Goal: Task Accomplishment & Management: Use online tool/utility

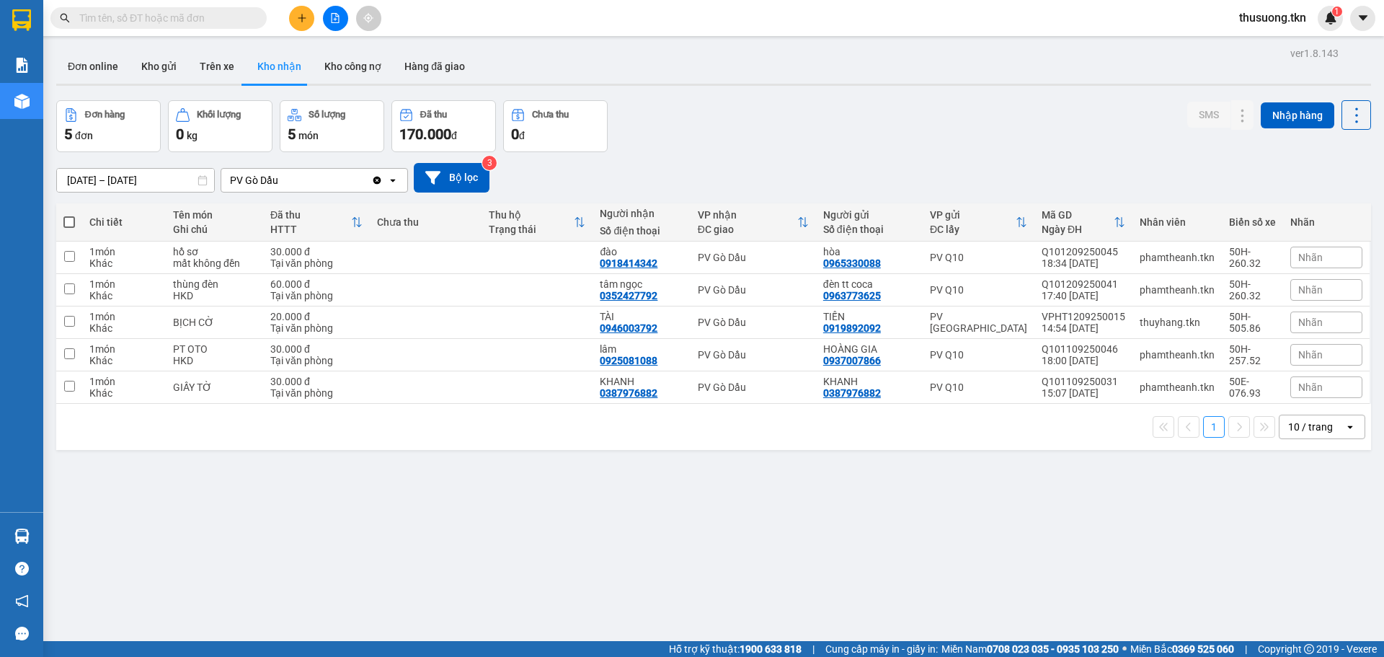
click at [1120, 93] on div "ver 1.8.143 Đơn online Kho gửi Trên xe Kho nhận Kho công nợ Hàng đã giao Đơn hà…" at bounding box center [713, 371] width 1326 height 657
click at [154, 75] on button "Kho gửi" at bounding box center [159, 66] width 58 height 35
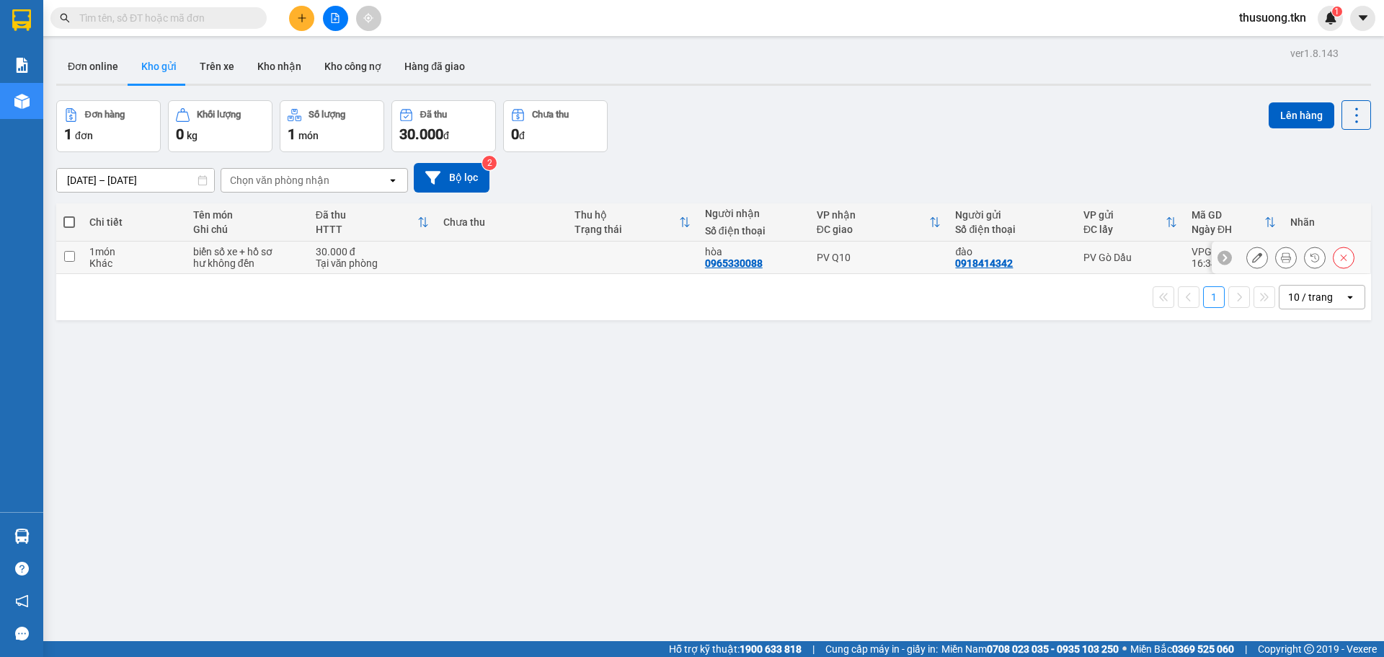
click at [290, 258] on div "hư không đền" at bounding box center [247, 263] width 108 height 12
checkbox input "true"
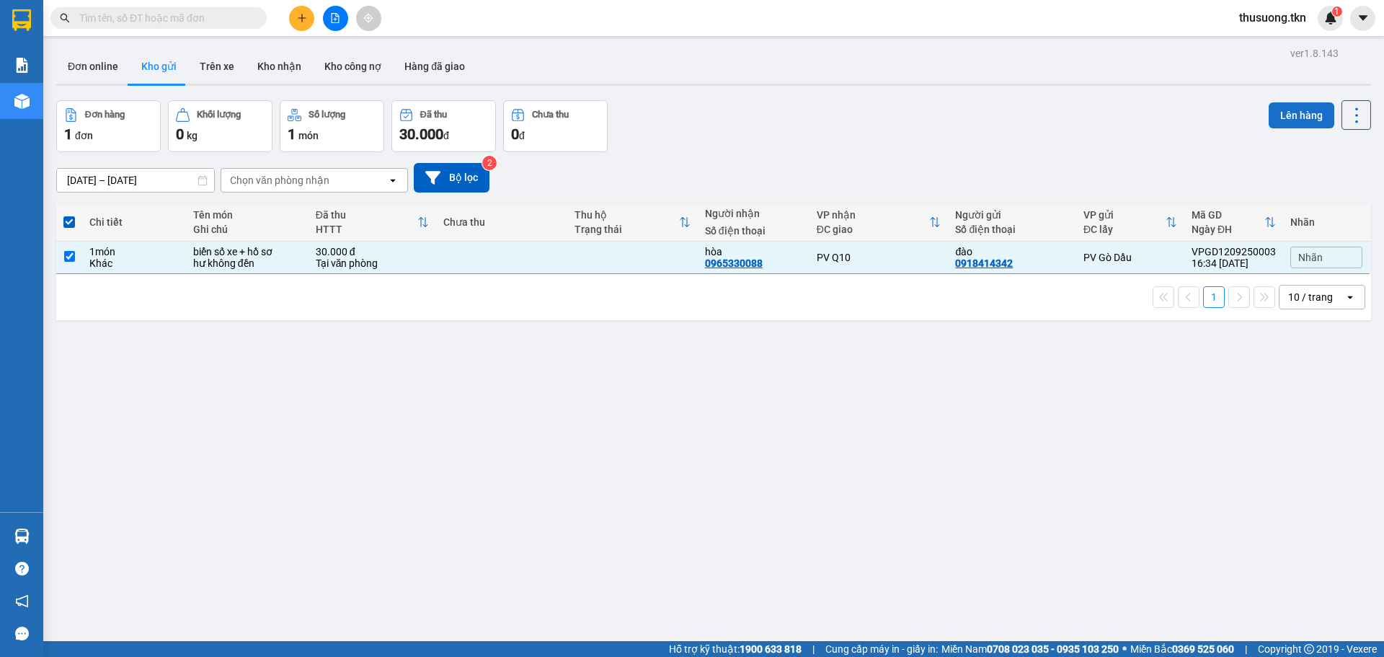
click at [1269, 119] on button "Lên hàng" at bounding box center [1302, 115] width 66 height 26
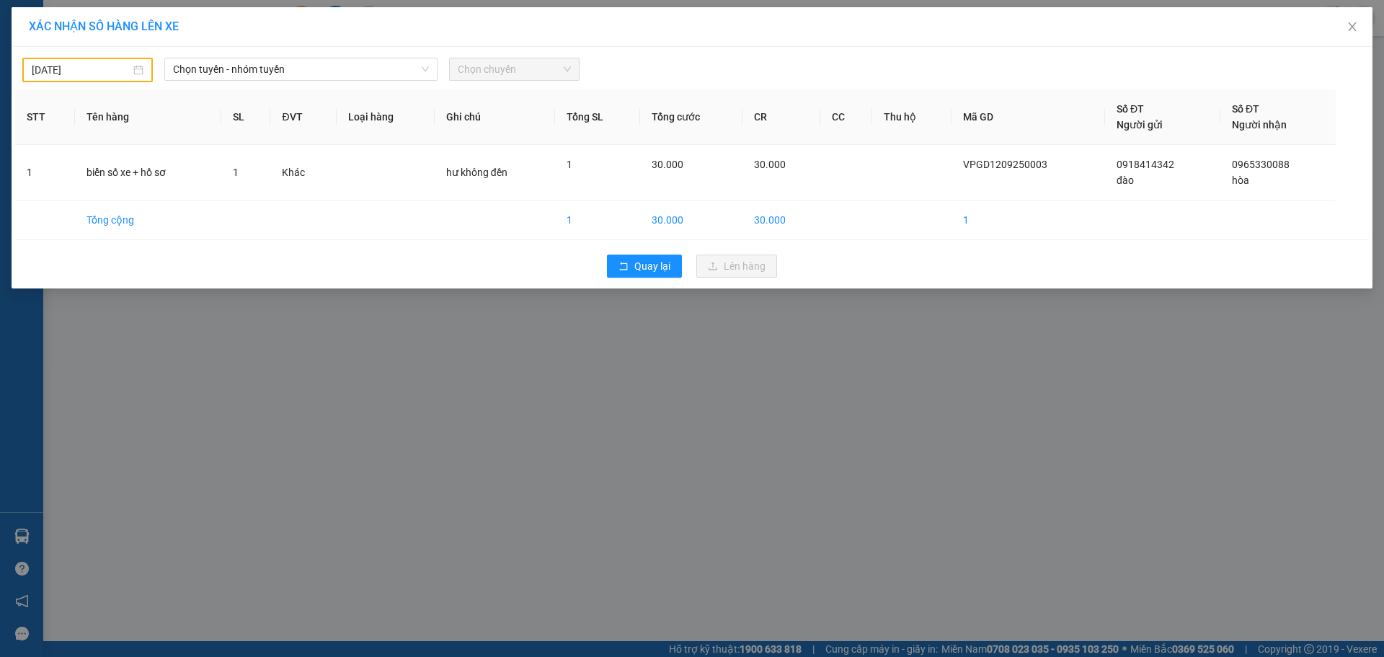
click at [145, 66] on div "[DATE]" at bounding box center [87, 70] width 130 height 25
click at [196, 179] on div "13" at bounding box center [199, 175] width 17 height 17
type input "[DATE]"
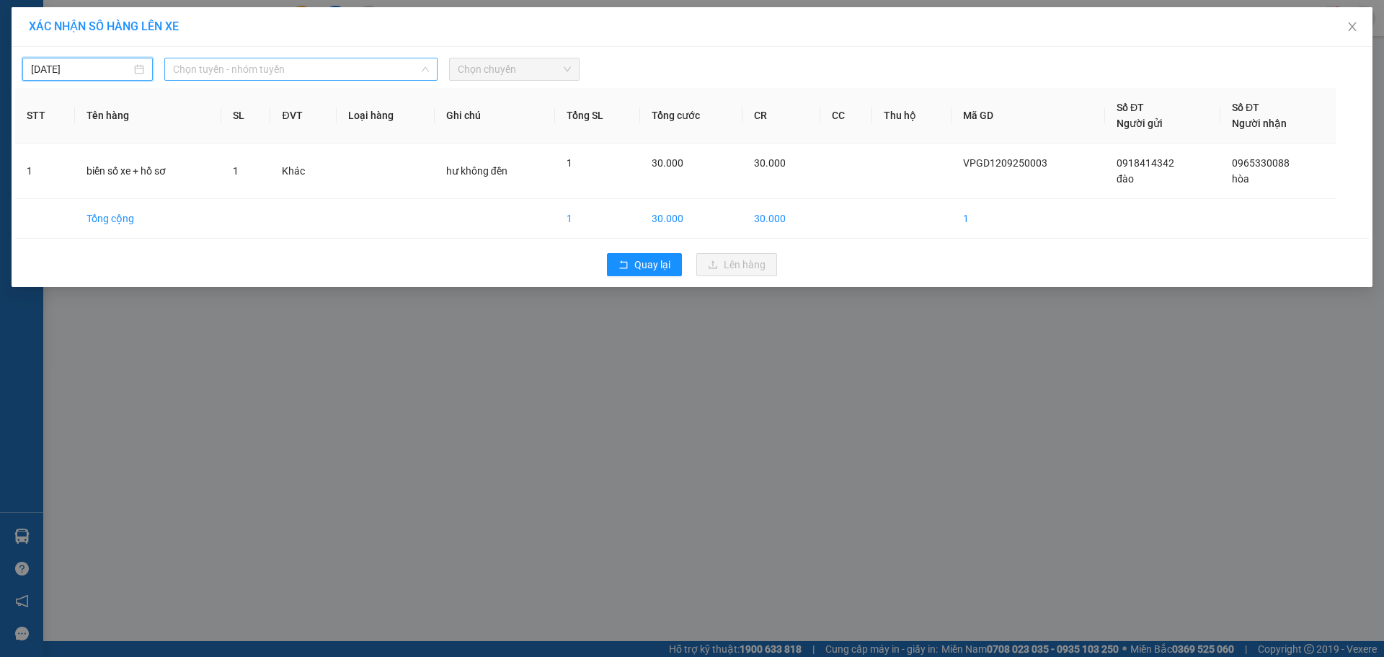
click at [305, 73] on span "Chọn tuyến - nhóm tuyến" at bounding box center [301, 69] width 256 height 22
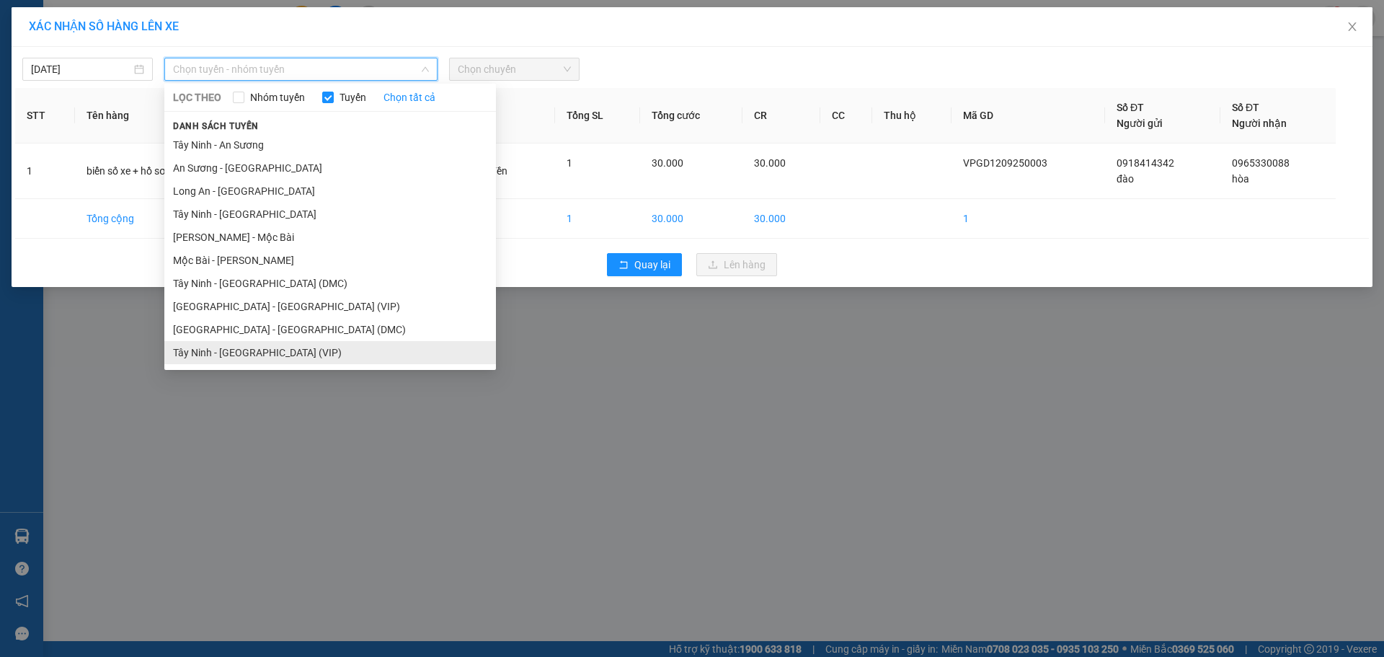
click at [309, 356] on li "Tây Ninh - [GEOGRAPHIC_DATA] (VIP)" at bounding box center [330, 352] width 332 height 23
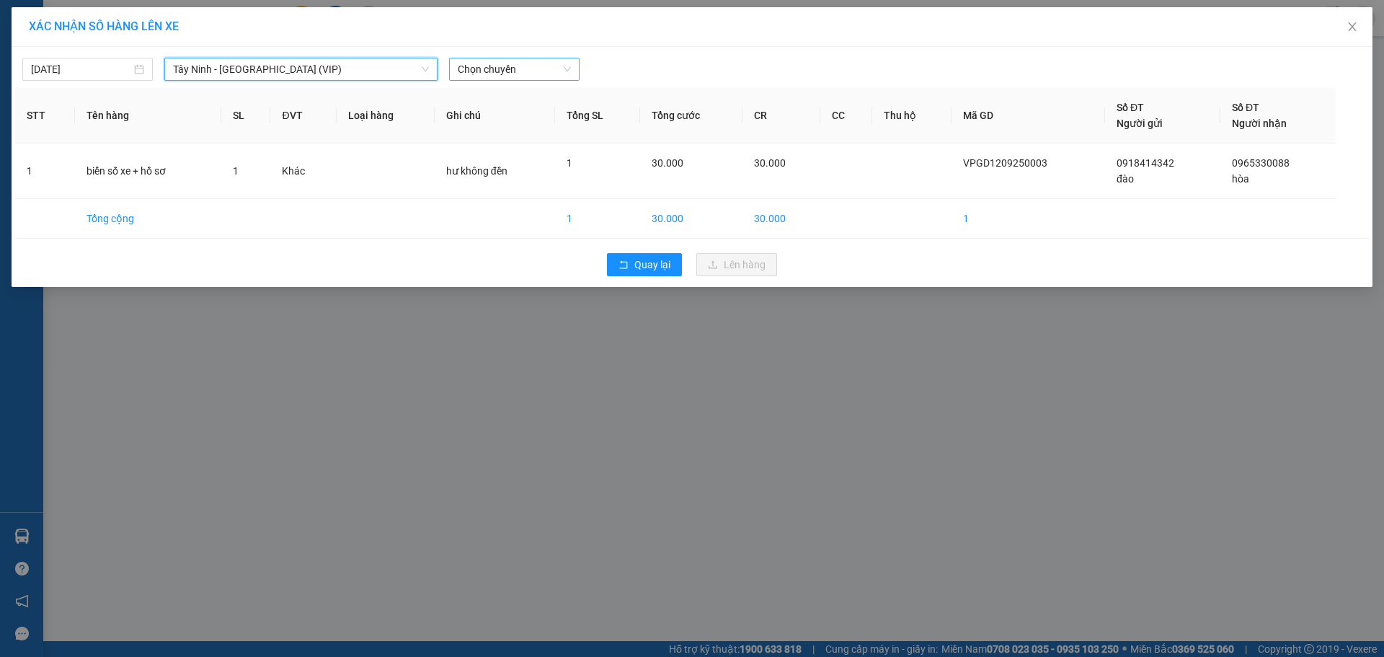
click at [525, 79] on span "Chọn chuyến" at bounding box center [514, 69] width 113 height 22
type input "7411"
click at [534, 96] on div "06:20 - 50E-074.11" at bounding box center [514, 98] width 112 height 16
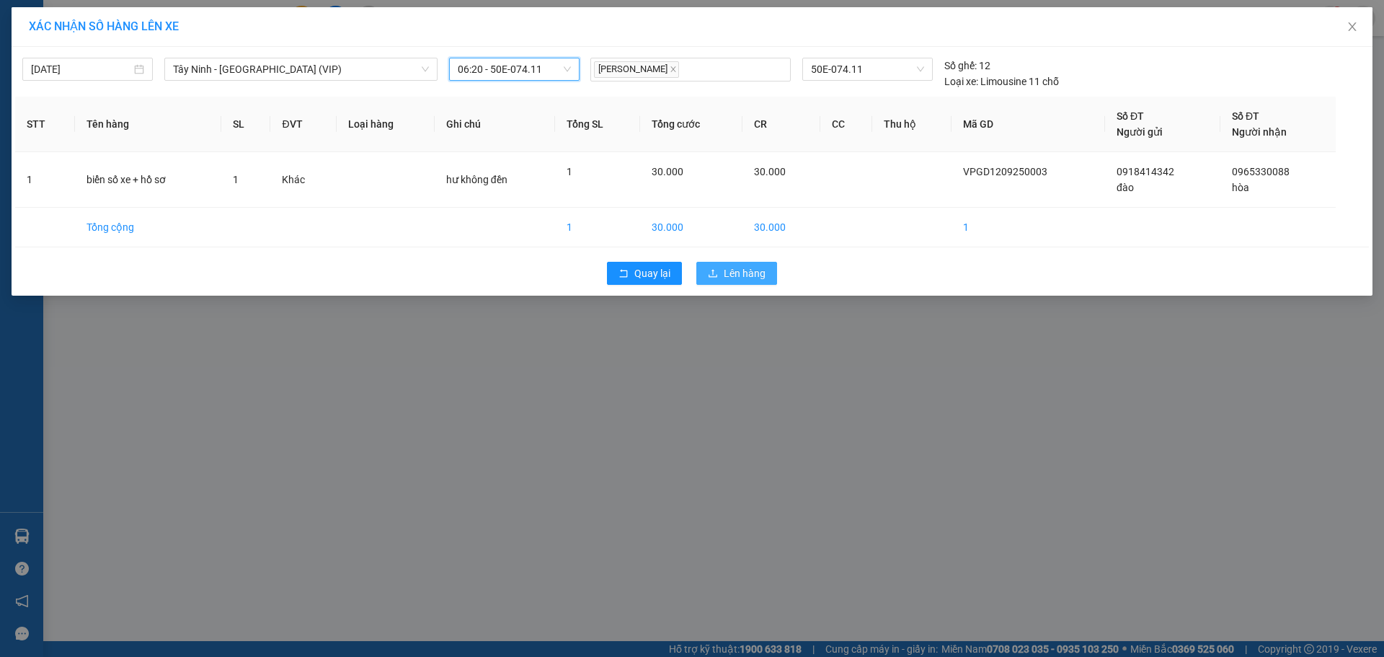
click at [747, 274] on span "Lên hàng" at bounding box center [745, 273] width 42 height 16
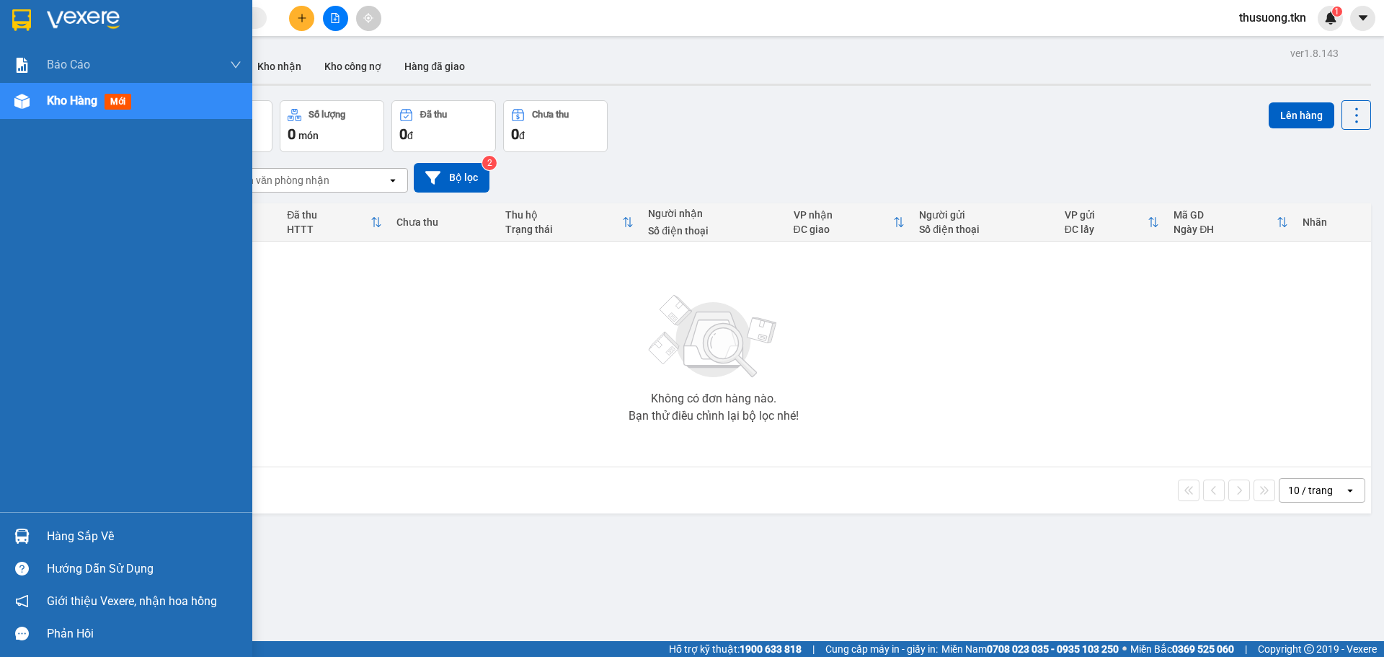
click at [53, 536] on div "Hàng sắp về" at bounding box center [144, 537] width 195 height 22
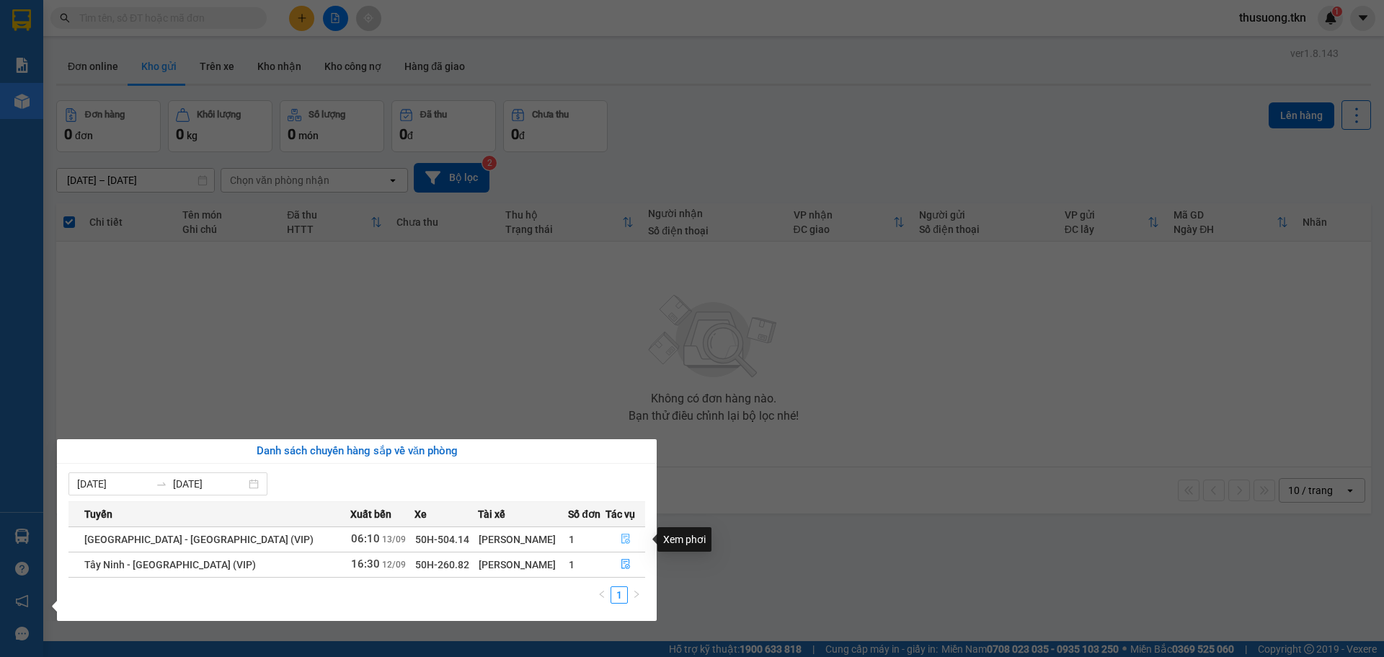
click at [621, 541] on icon "file-done" at bounding box center [626, 538] width 10 height 10
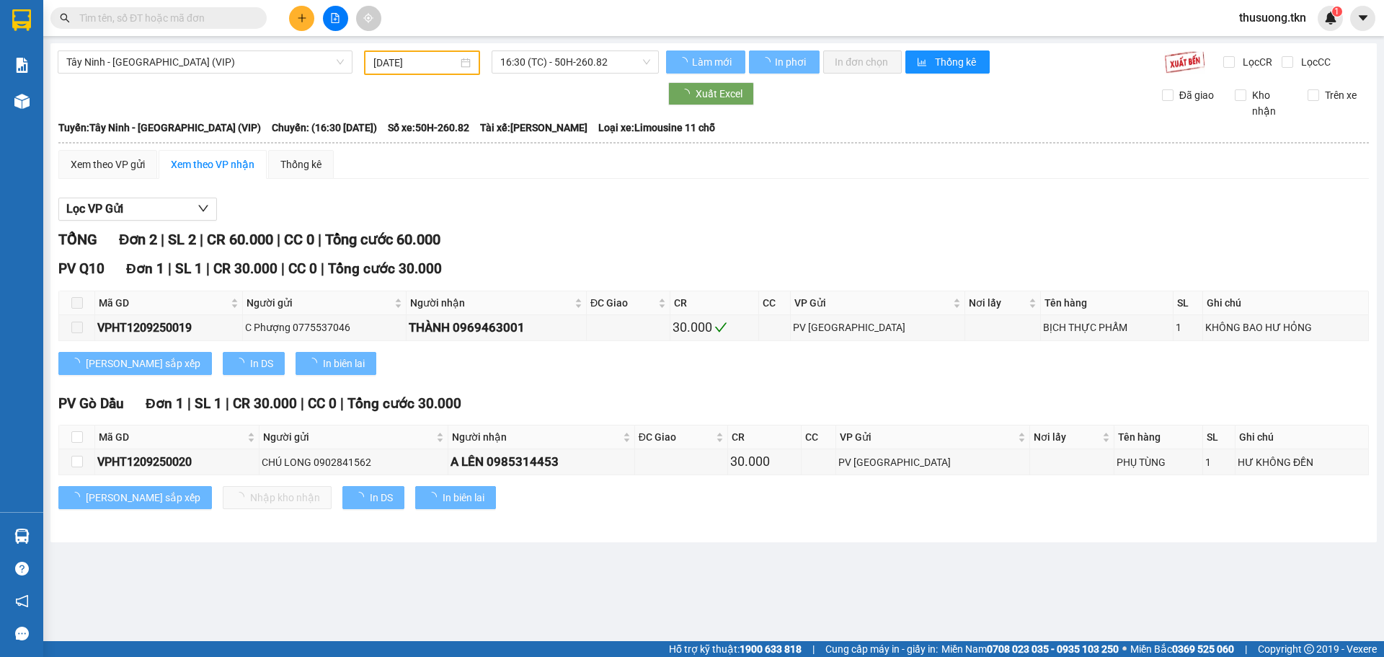
type input "[DATE]"
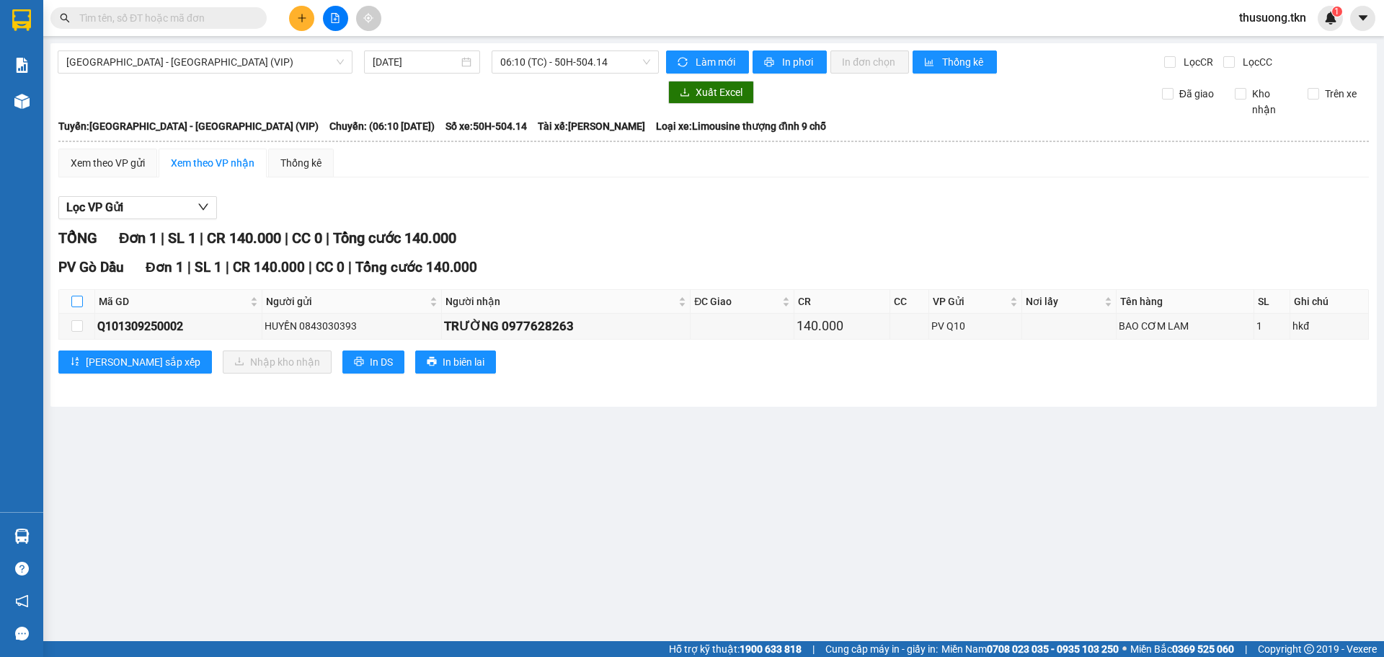
click at [75, 298] on input "checkbox" at bounding box center [77, 302] width 12 height 12
checkbox input "true"
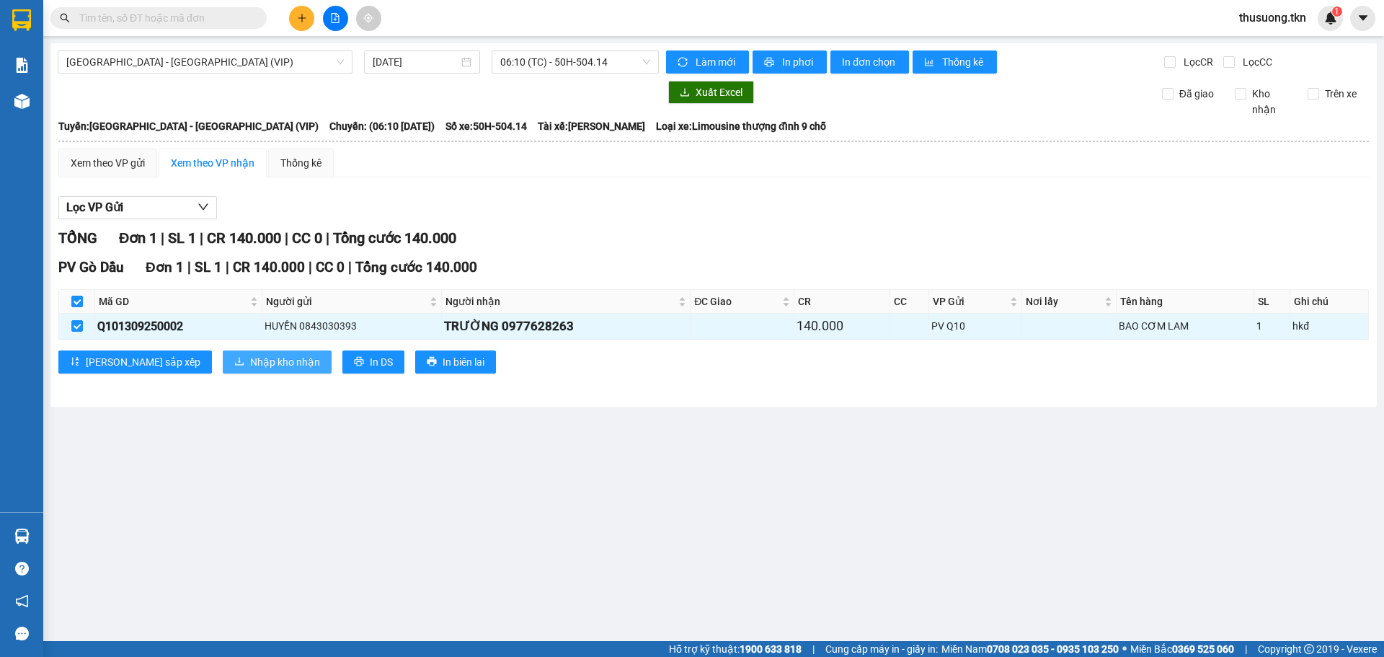
click at [250, 365] on span "Nhập kho nhận" at bounding box center [285, 362] width 70 height 16
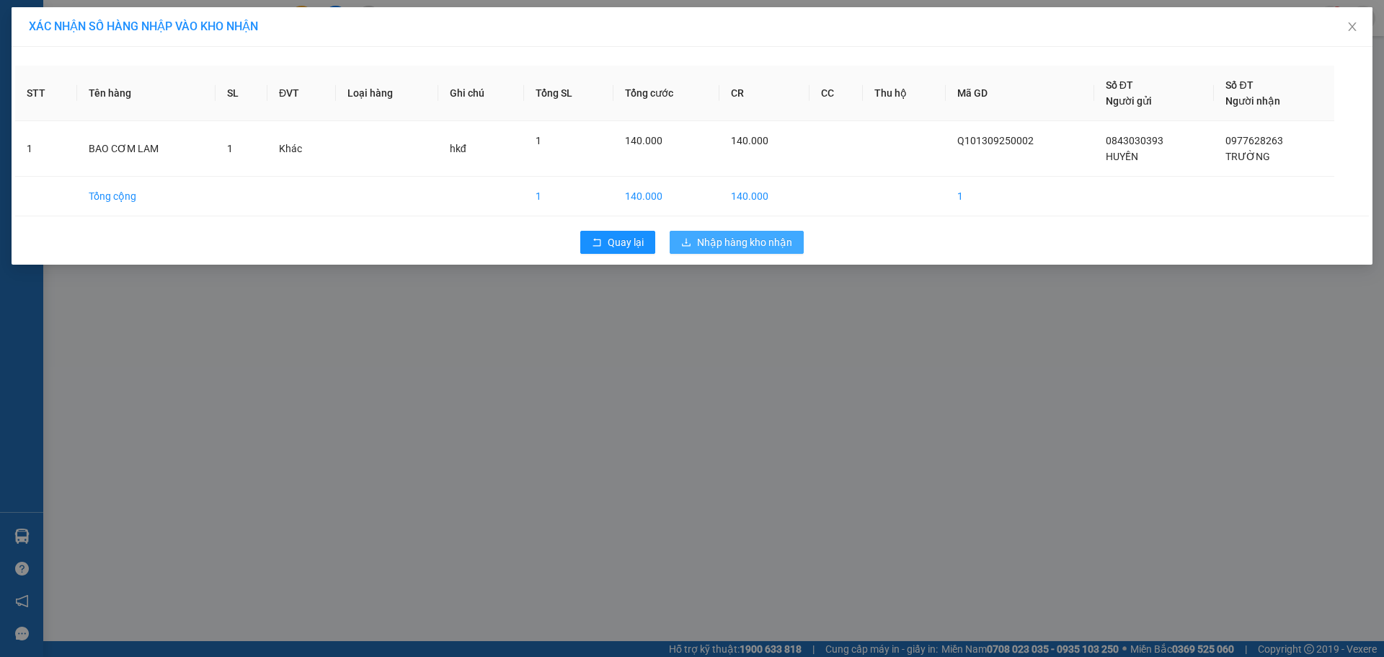
click at [702, 248] on span "Nhập hàng kho nhận" at bounding box center [744, 242] width 95 height 16
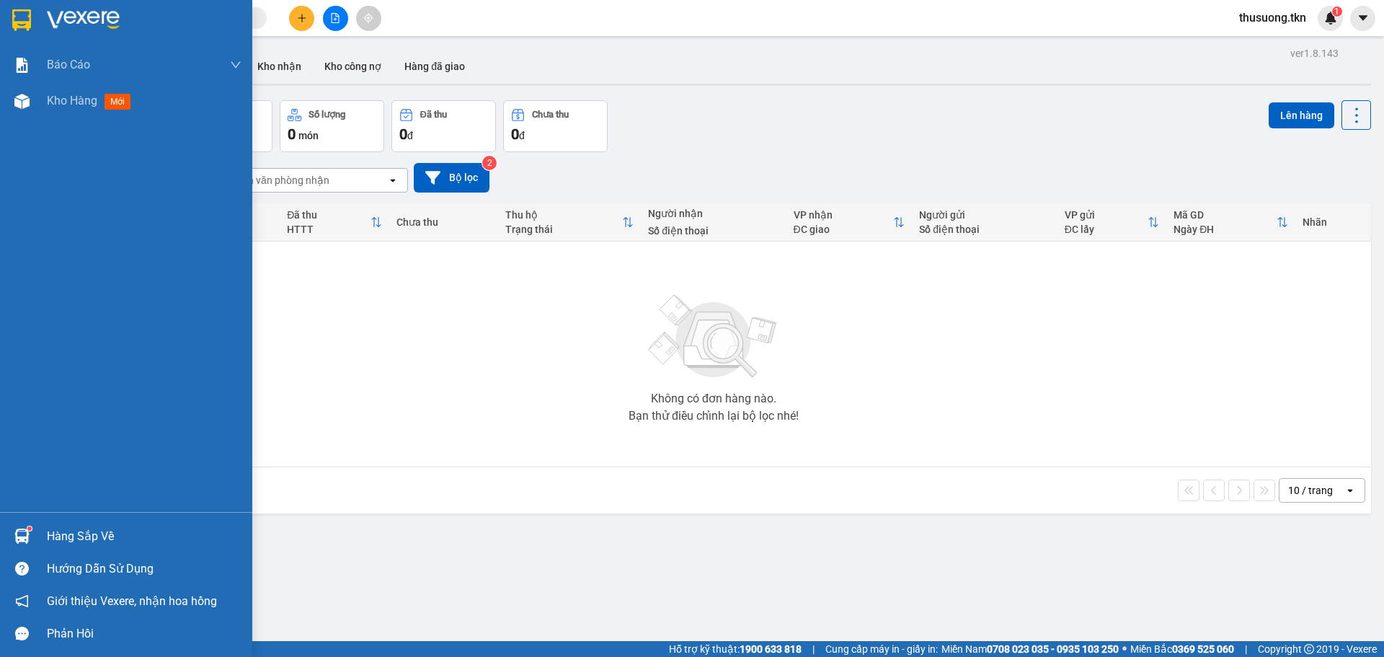
click at [55, 540] on div "Hàng sắp về" at bounding box center [144, 537] width 195 height 22
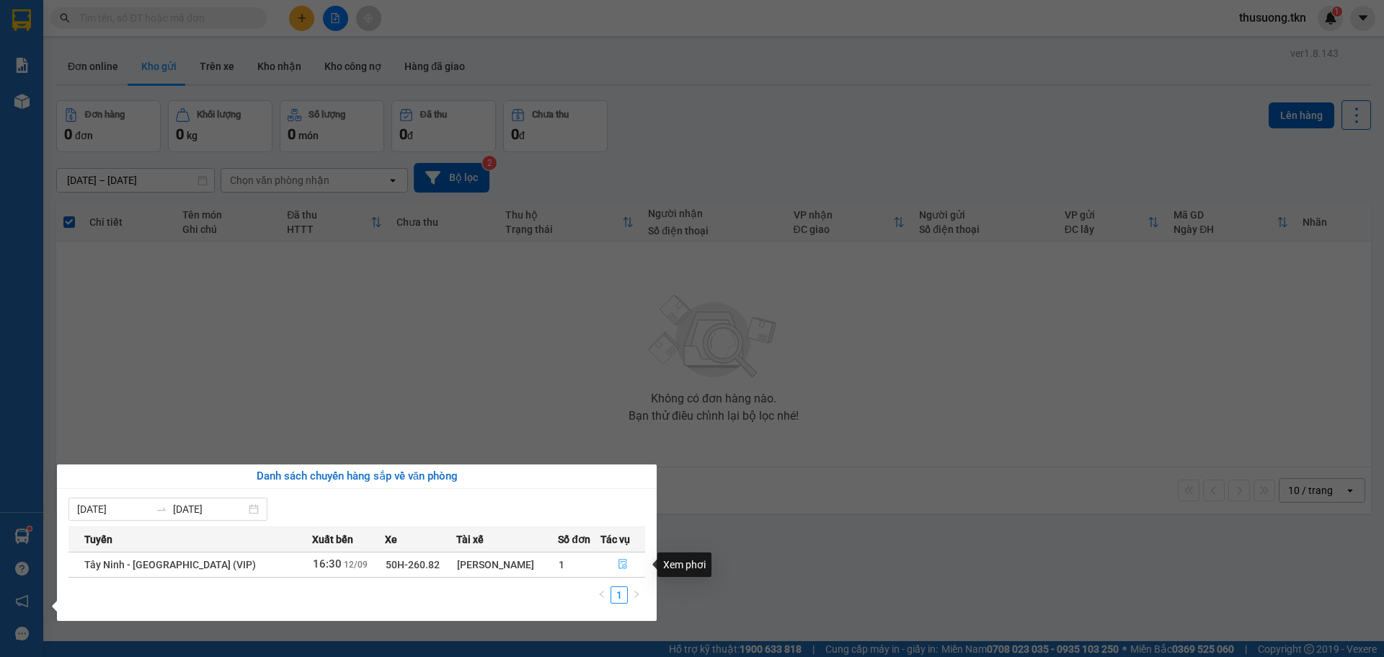
click at [628, 567] on button "button" at bounding box center [622, 564] width 43 height 23
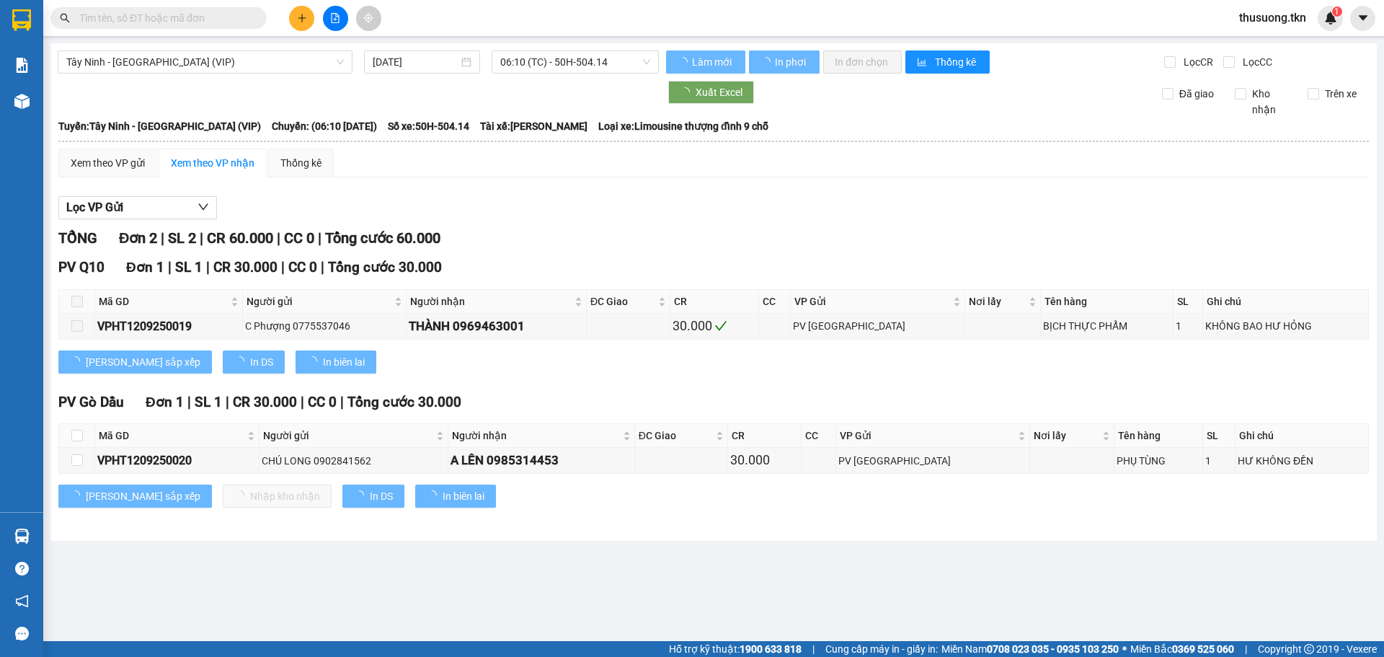
type input "[DATE]"
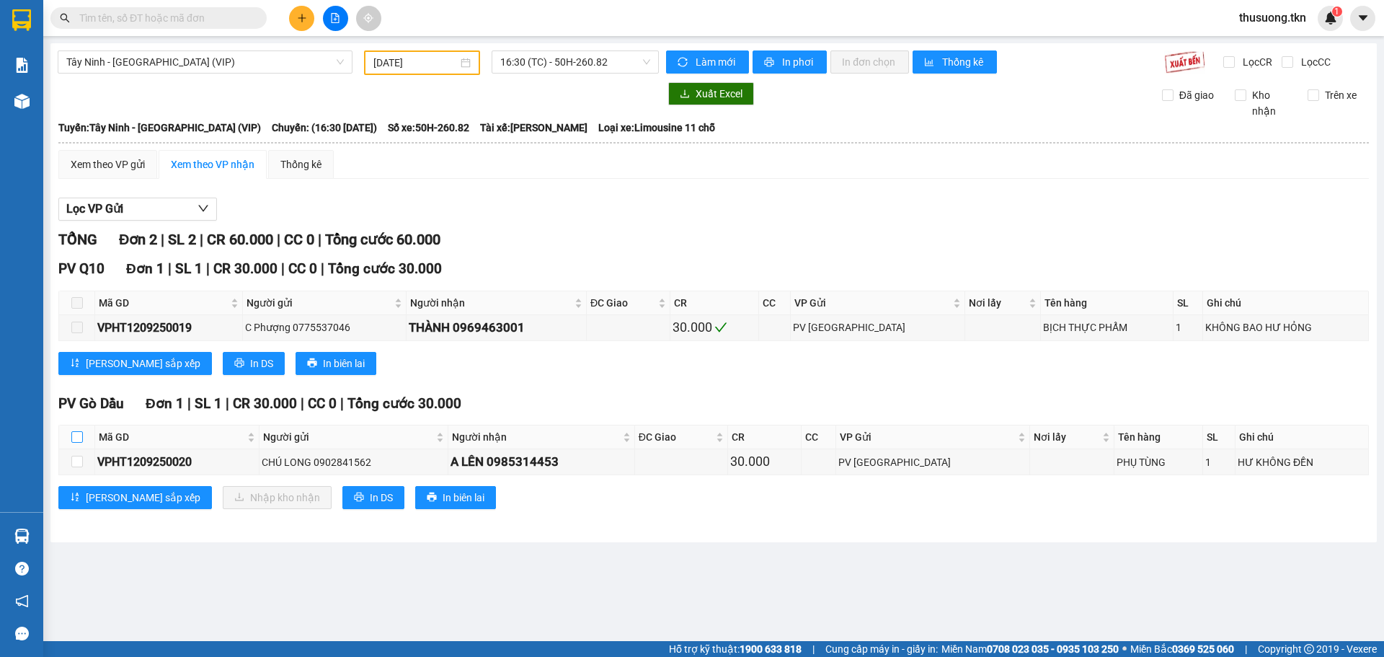
click at [71, 436] on input "checkbox" at bounding box center [77, 437] width 12 height 12
checkbox input "true"
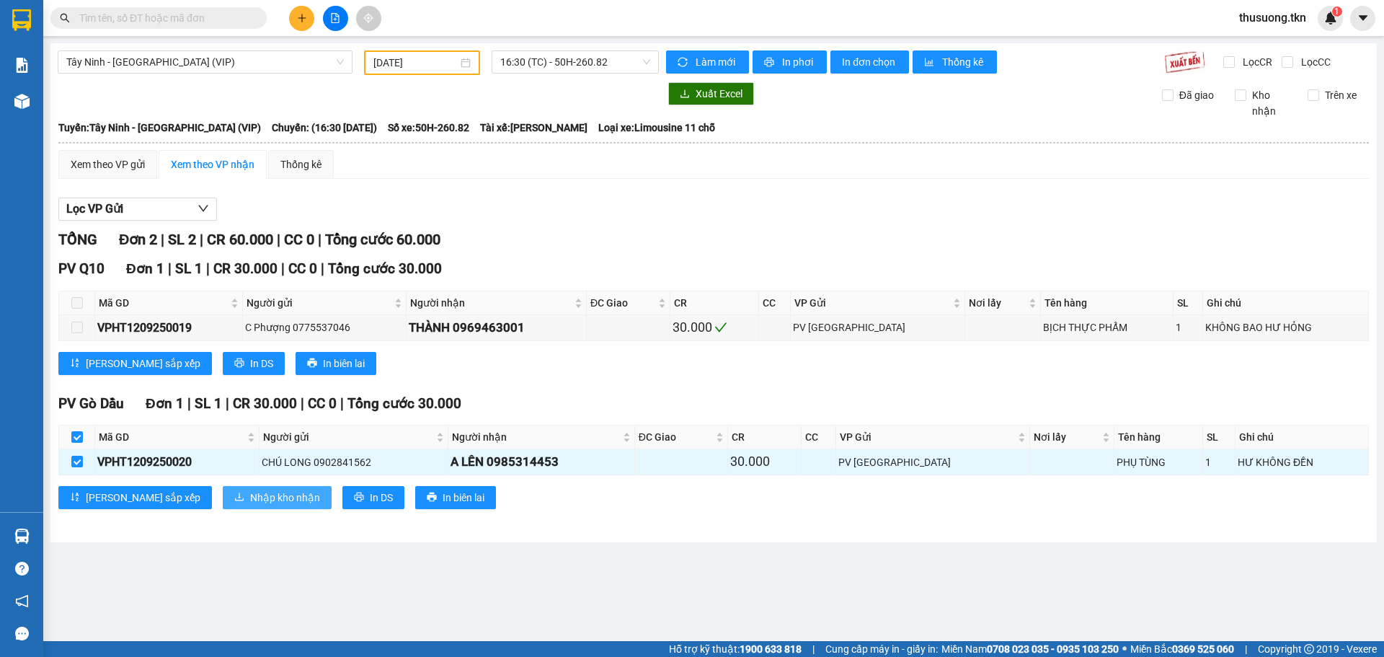
click at [223, 508] on button "Nhập kho nhận" at bounding box center [277, 497] width 109 height 23
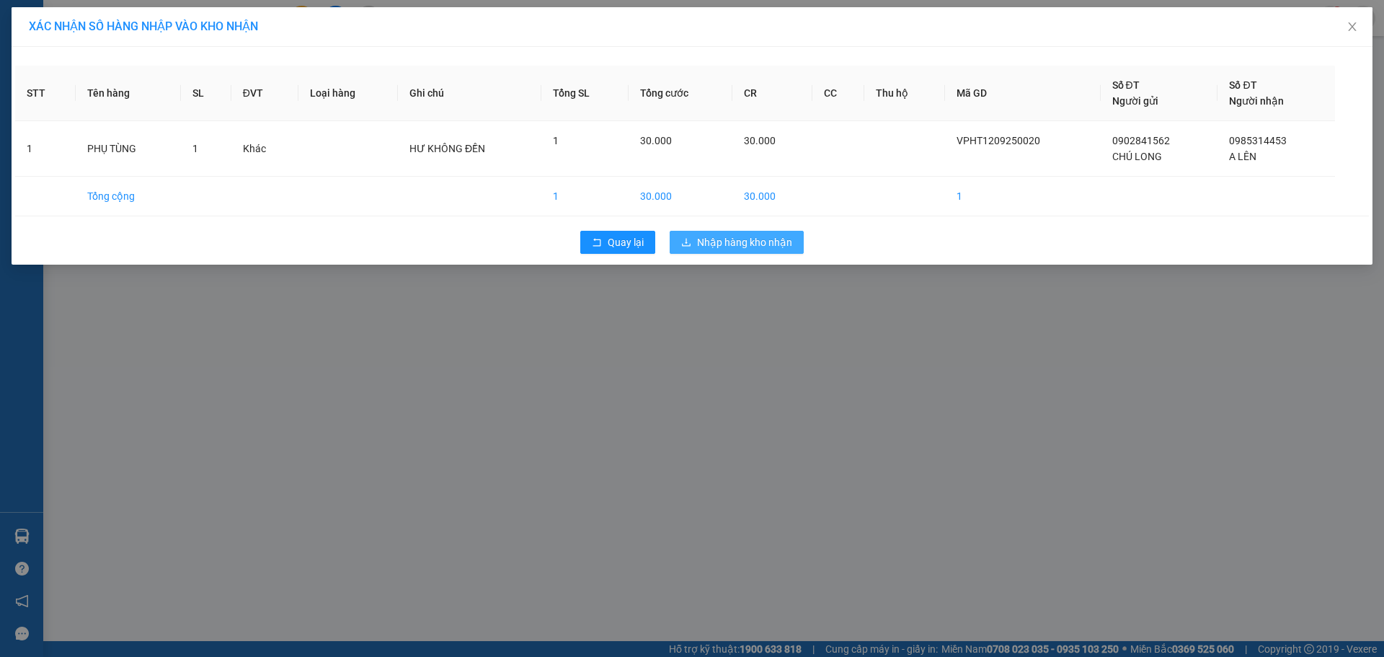
click at [722, 245] on span "Nhập hàng kho nhận" at bounding box center [744, 242] width 95 height 16
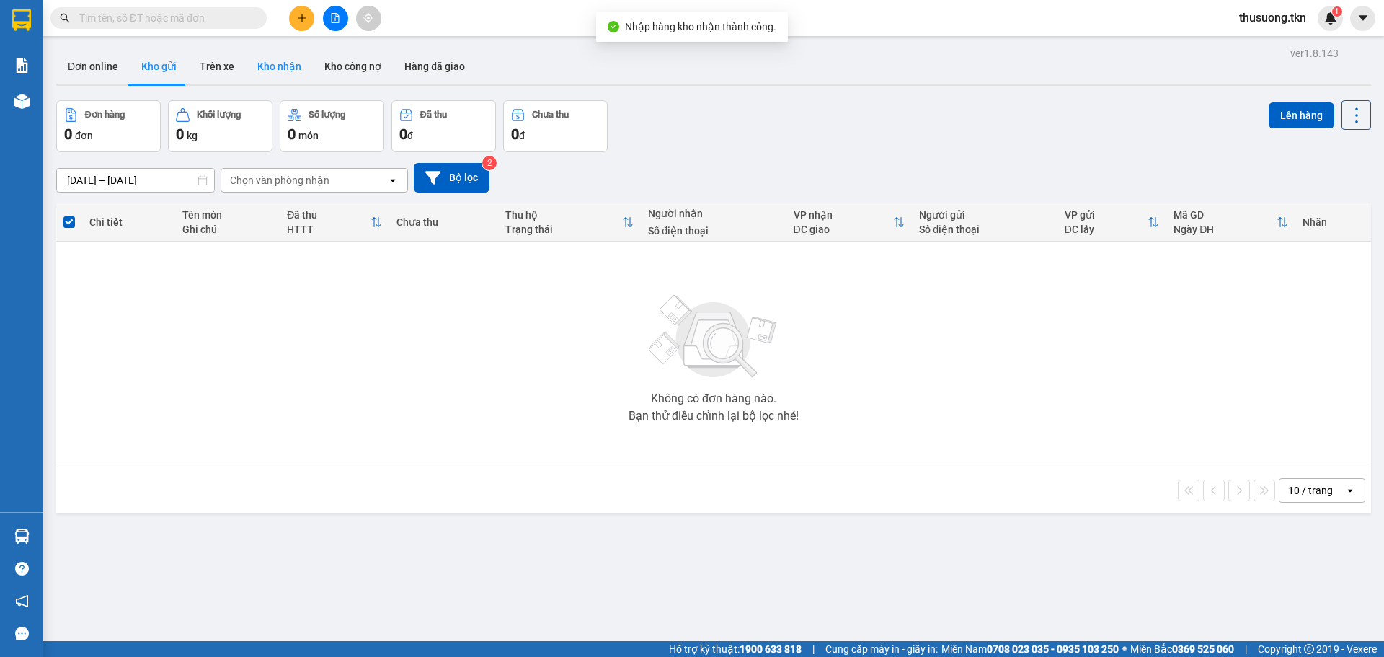
click at [279, 51] on button "Kho nhận" at bounding box center [279, 66] width 67 height 35
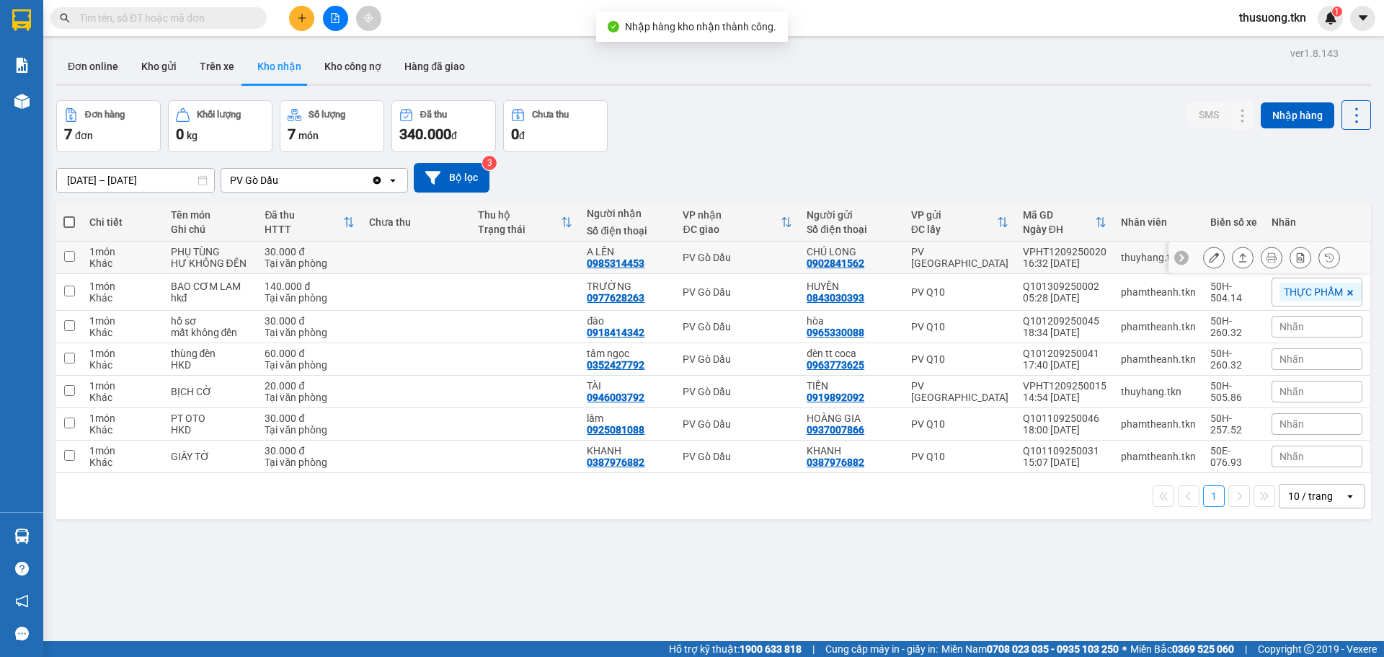
click at [386, 261] on td at bounding box center [416, 257] width 109 height 32
checkbox input "true"
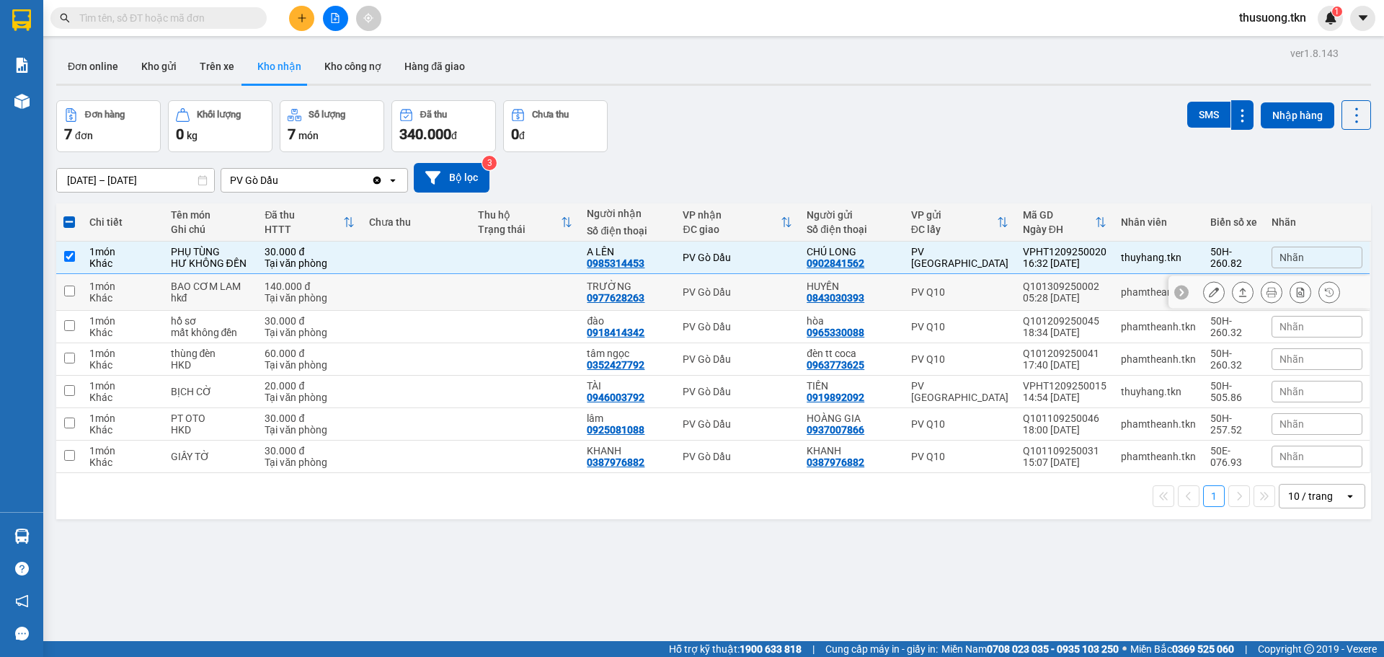
click at [408, 294] on td at bounding box center [416, 292] width 109 height 37
checkbox input "true"
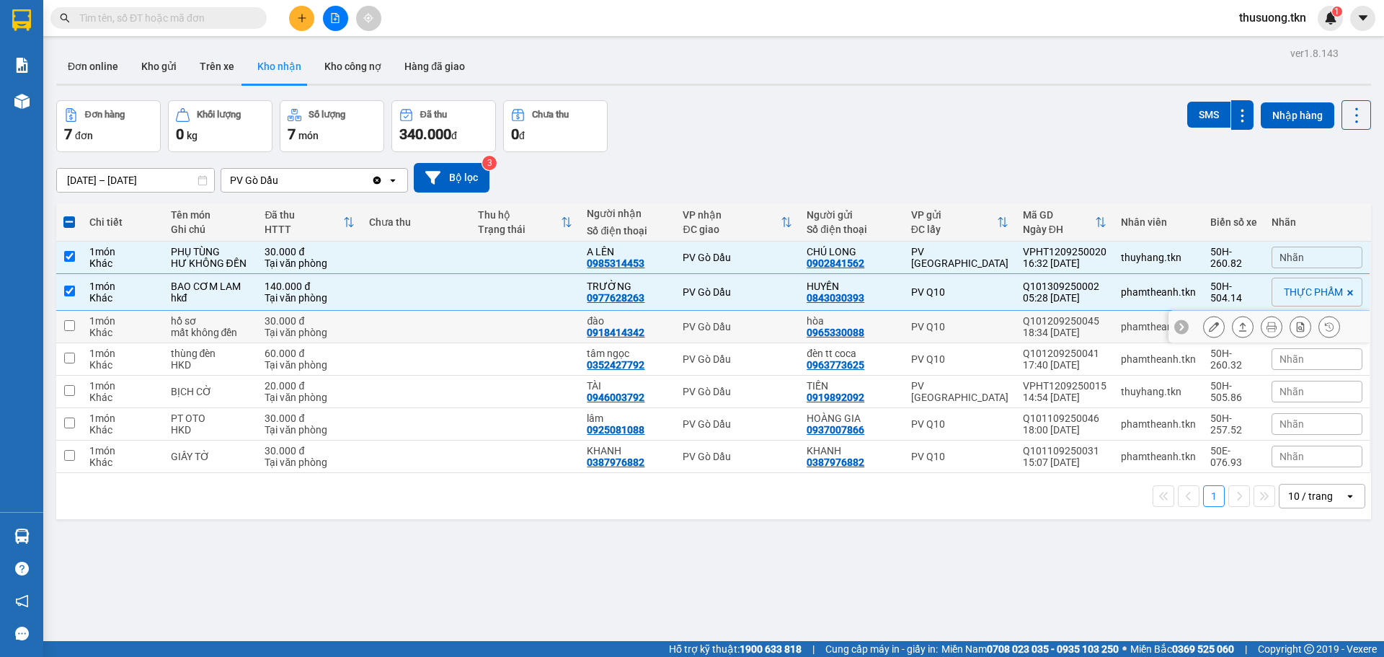
click at [410, 328] on td at bounding box center [416, 327] width 109 height 32
checkbox input "true"
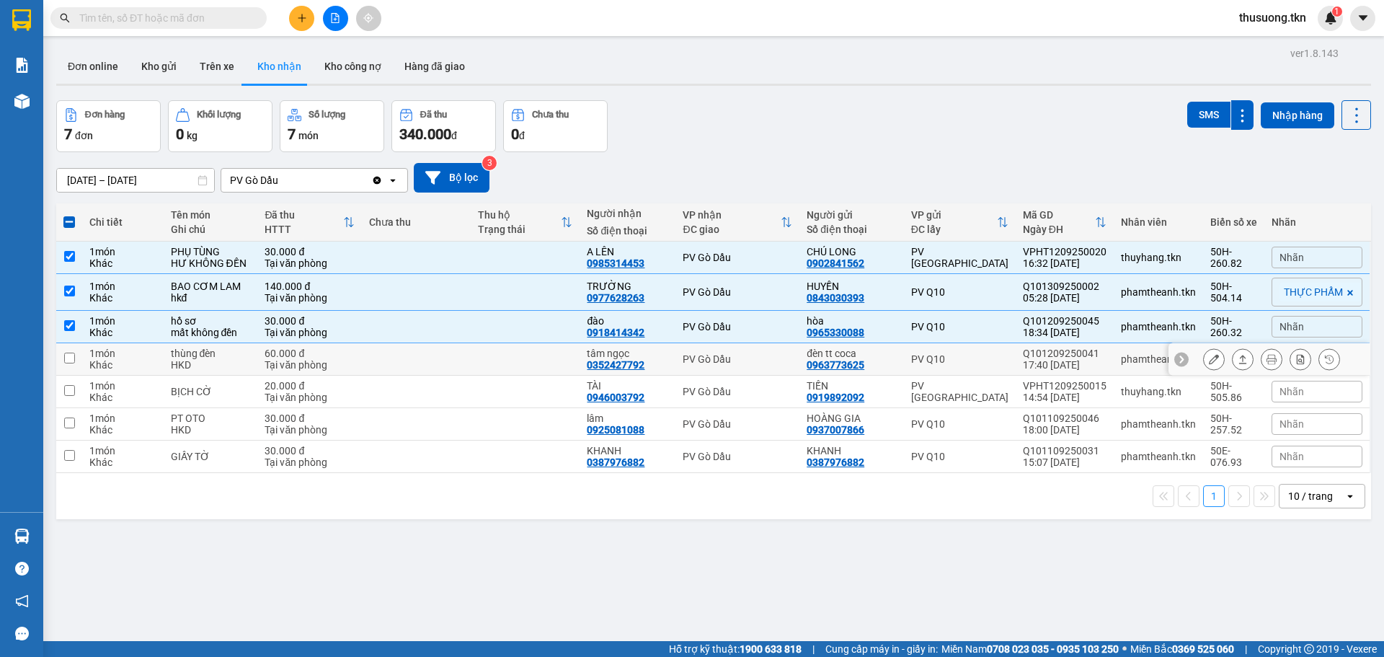
drag, startPoint x: 408, startPoint y: 363, endPoint x: 408, endPoint y: 385, distance: 21.6
click at [408, 371] on td at bounding box center [416, 359] width 109 height 32
checkbox input "true"
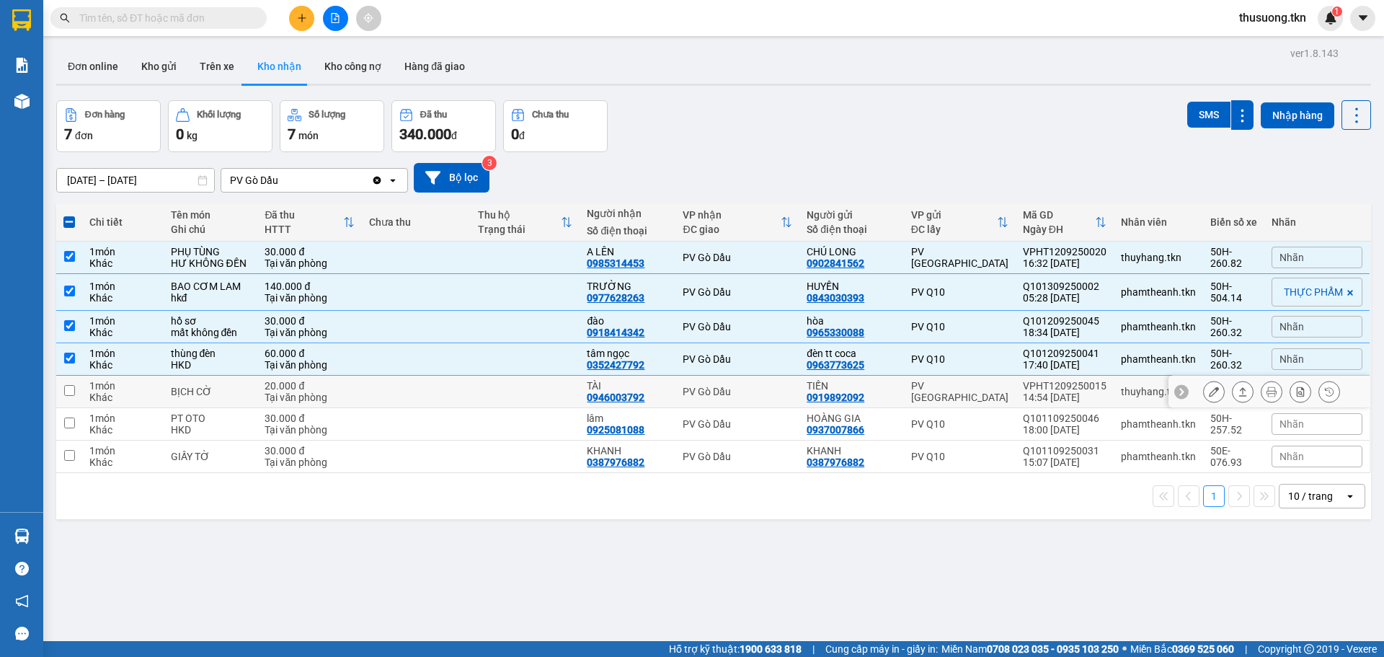
click at [409, 402] on td at bounding box center [416, 392] width 109 height 32
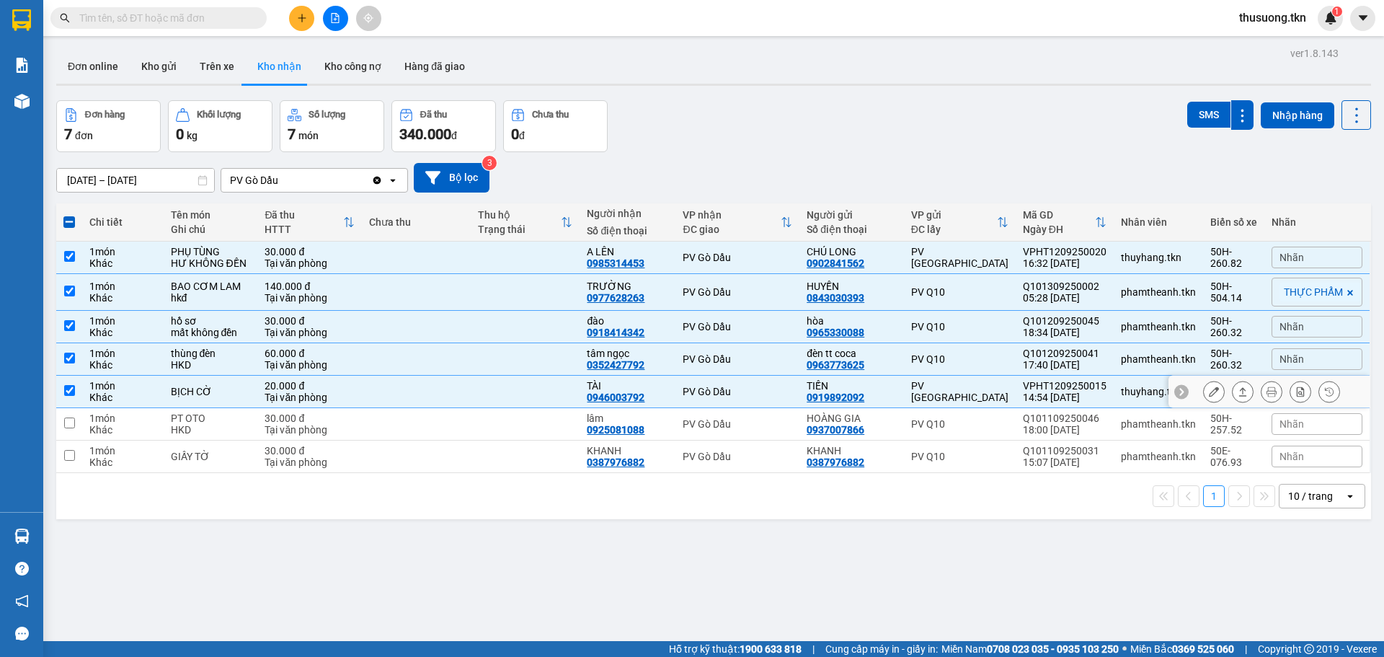
drag, startPoint x: 429, startPoint y: 394, endPoint x: 433, endPoint y: 369, distance: 24.8
click at [429, 393] on td at bounding box center [416, 392] width 109 height 32
checkbox input "false"
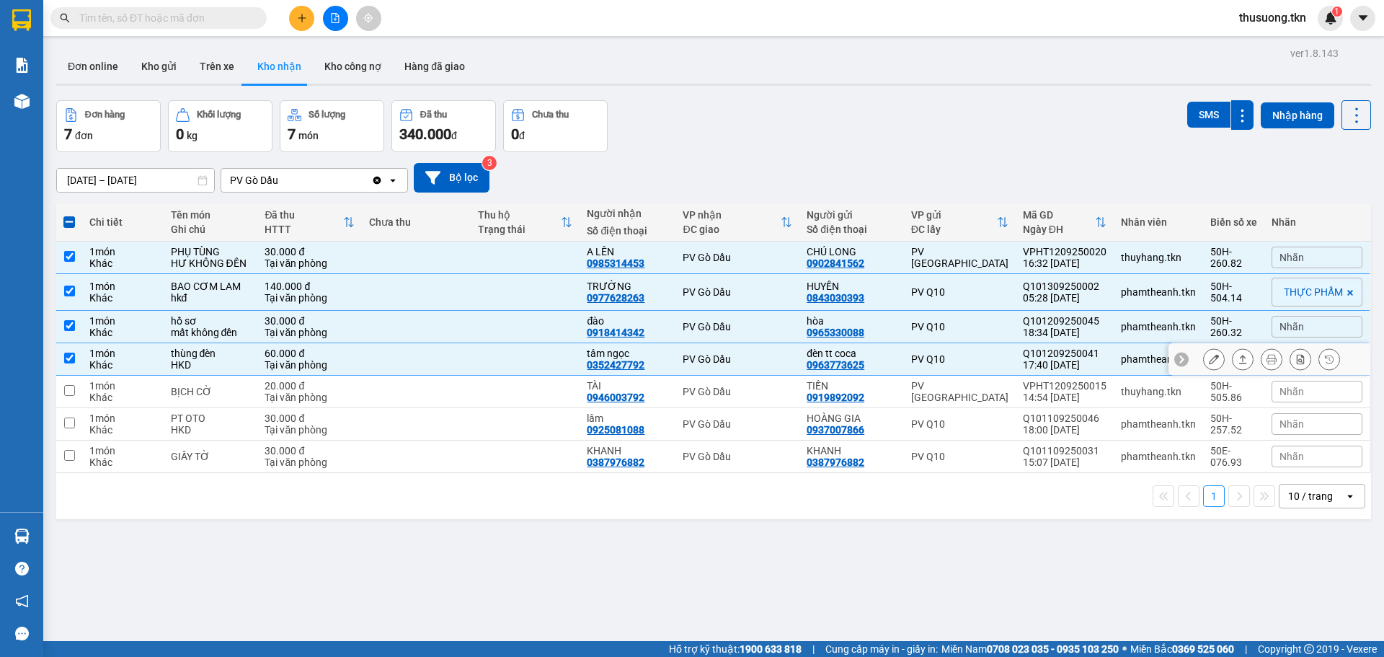
click at [433, 368] on td at bounding box center [416, 359] width 109 height 32
checkbox input "false"
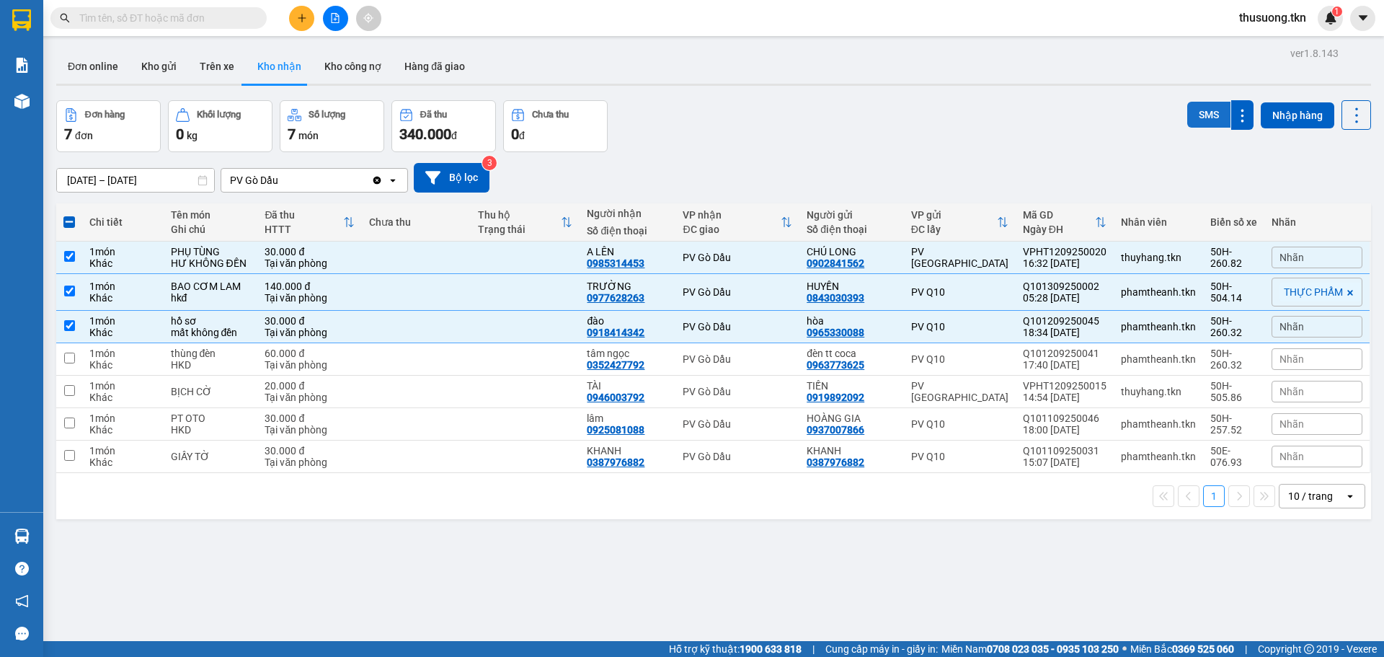
click at [1207, 106] on button "SMS" at bounding box center [1208, 115] width 43 height 26
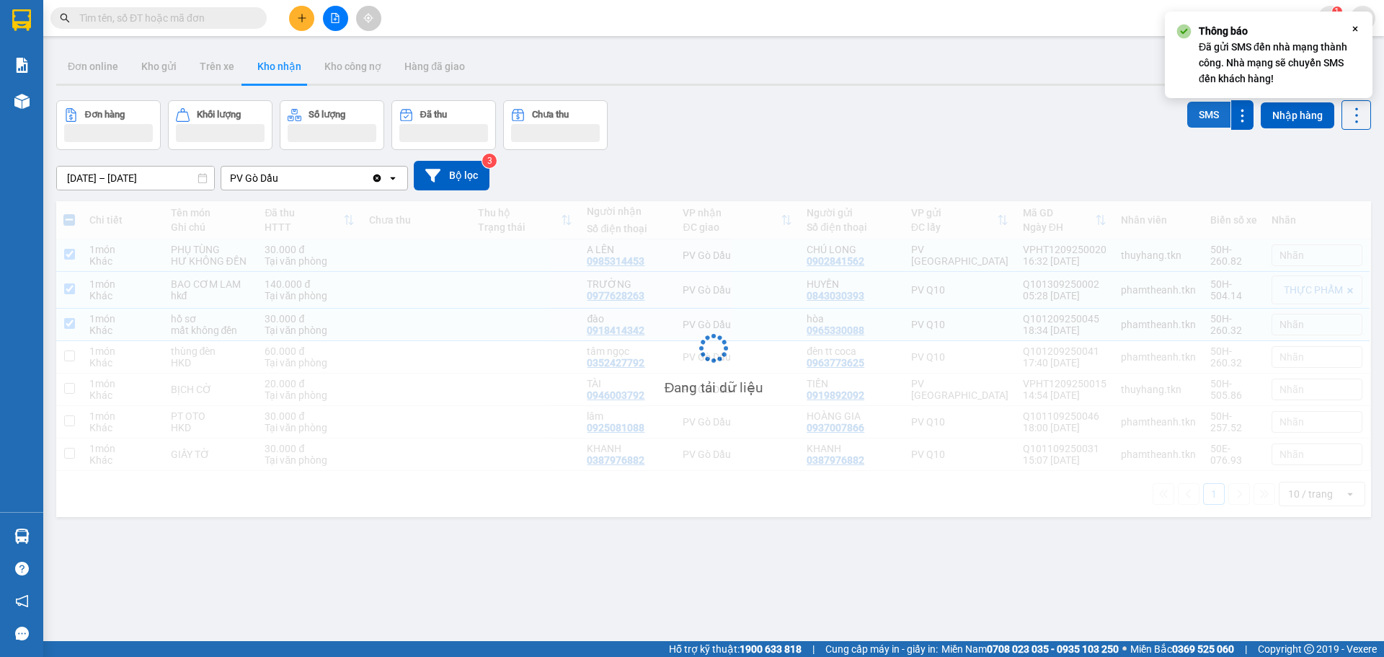
click at [1207, 106] on button "SMS" at bounding box center [1208, 115] width 43 height 26
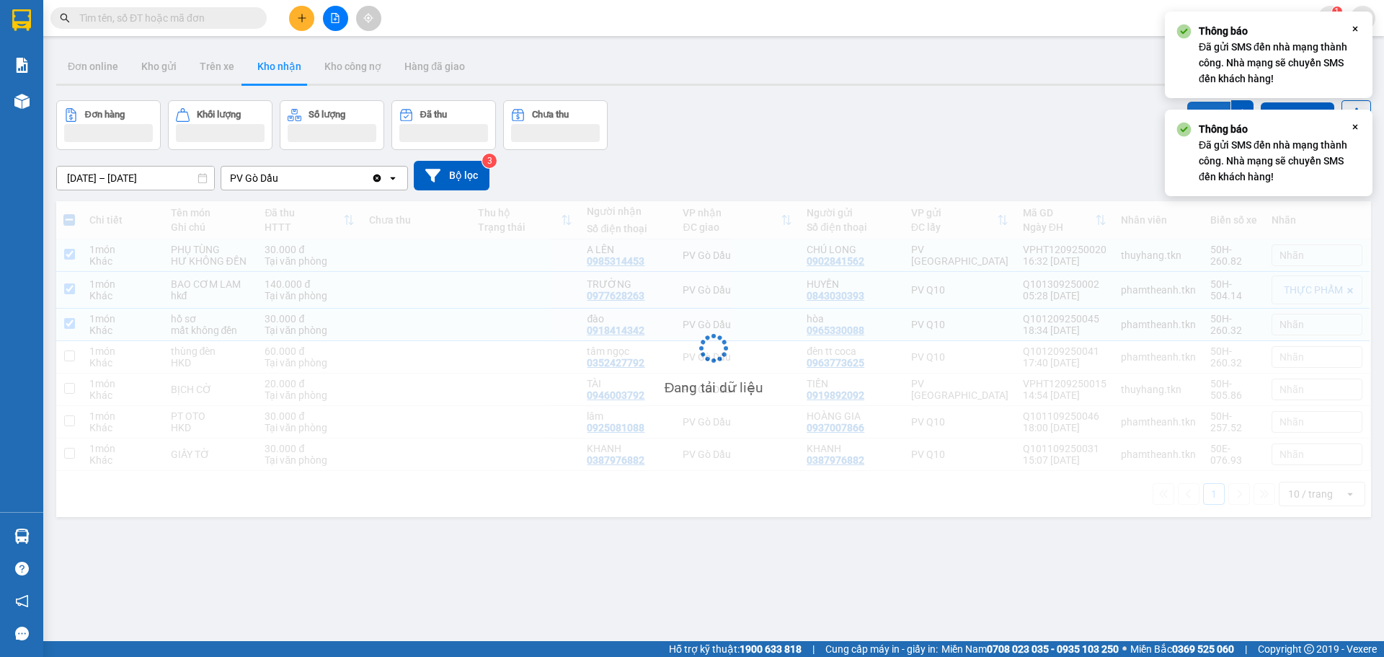
click at [1207, 106] on button "SMS" at bounding box center [1208, 115] width 43 height 26
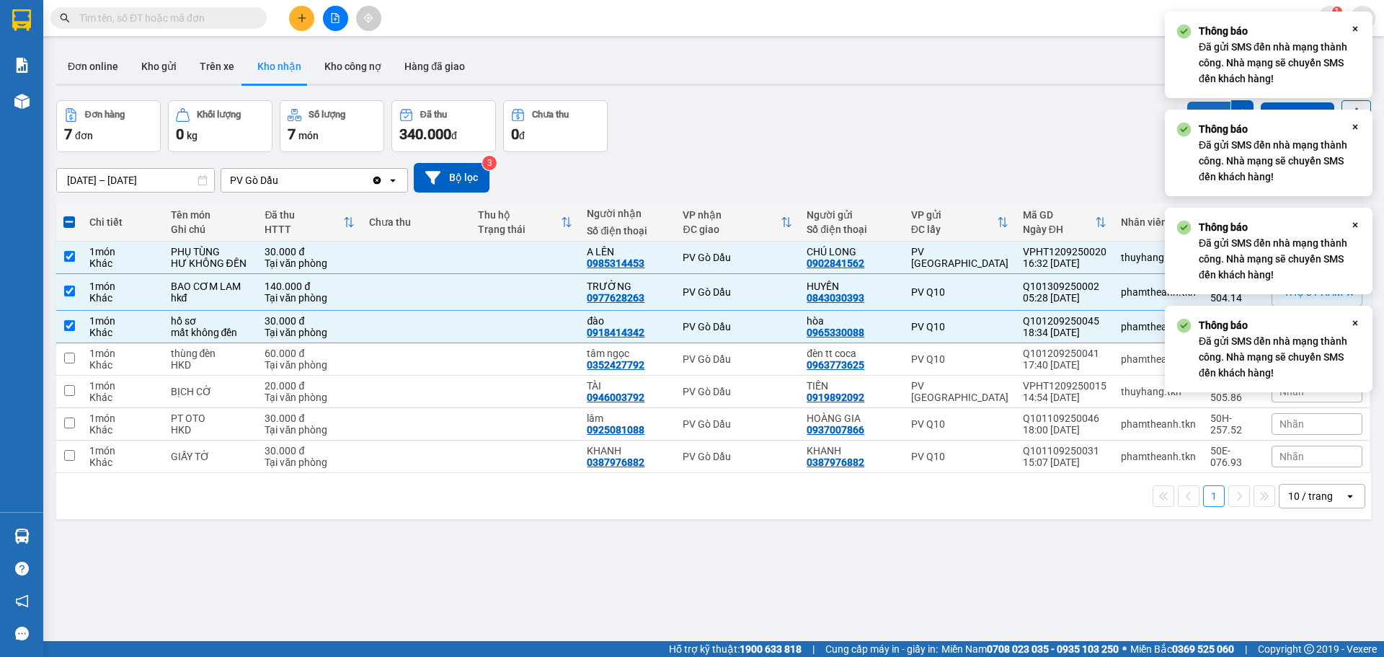
click at [1207, 106] on button "SMS" at bounding box center [1208, 115] width 43 height 26
click at [1207, 106] on button "SMS" at bounding box center [1208, 116] width 43 height 29
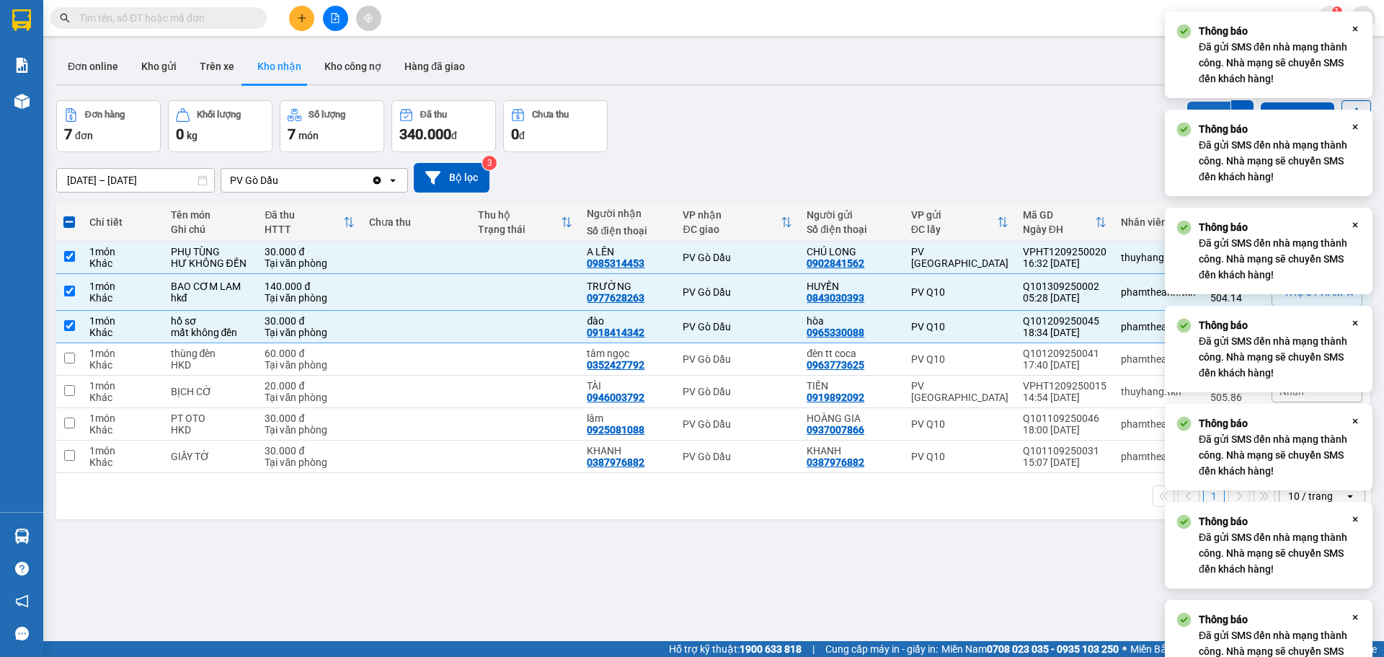
click at [1207, 106] on button "SMS" at bounding box center [1208, 115] width 43 height 26
click at [1205, 106] on button "SMS" at bounding box center [1208, 115] width 43 height 26
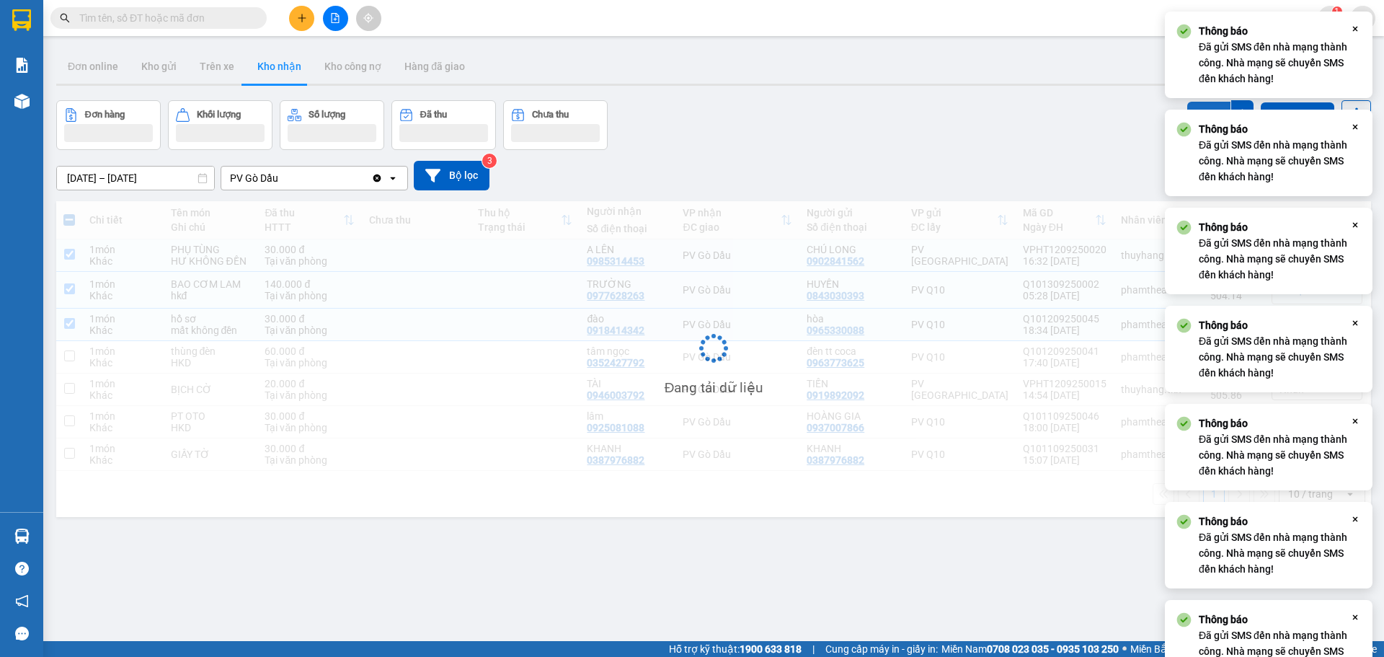
click at [1203, 107] on button "SMS" at bounding box center [1208, 115] width 43 height 26
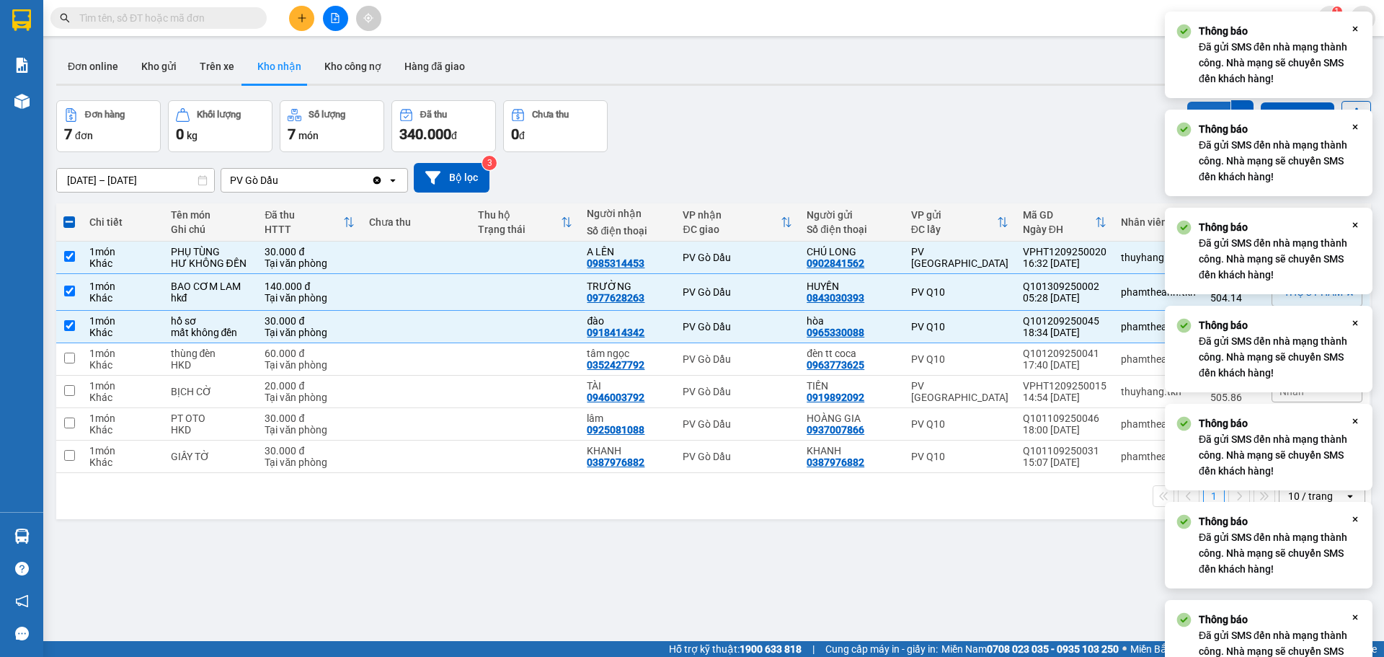
click at [1203, 107] on button "SMS" at bounding box center [1208, 116] width 43 height 29
click at [1203, 107] on button "SMS" at bounding box center [1208, 115] width 43 height 26
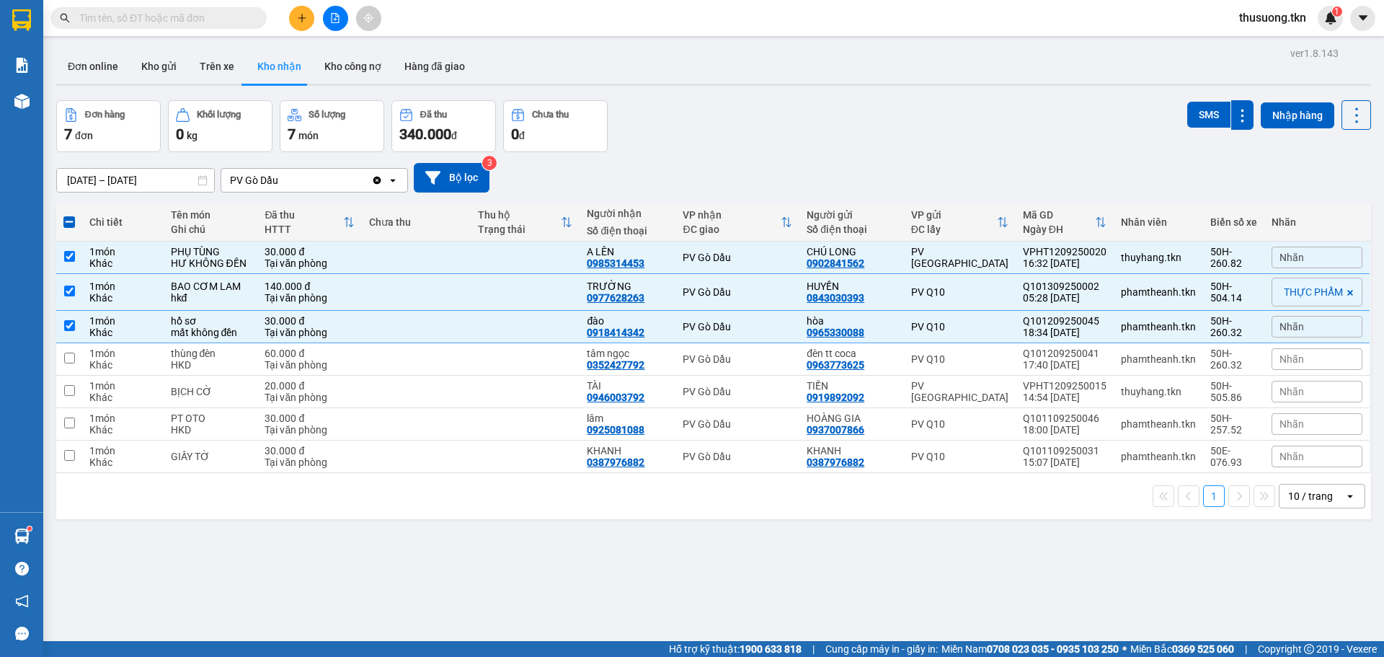
drag, startPoint x: 601, startPoint y: 170, endPoint x: 624, endPoint y: 104, distance: 70.2
click at [616, 115] on div "ver 1.8.143 Đơn online Kho gửi Trên xe Kho nhận Kho công nợ Hàng đã giao Đơn hà…" at bounding box center [713, 371] width 1326 height 657
click at [658, 102] on div "Đơn hàng 7 đơn Khối lượng 0 kg Số lượng 7 món Đã thu 340.000 đ Chưa thu 0 đ SMS…" at bounding box center [713, 126] width 1315 height 52
